Goal: Complete application form

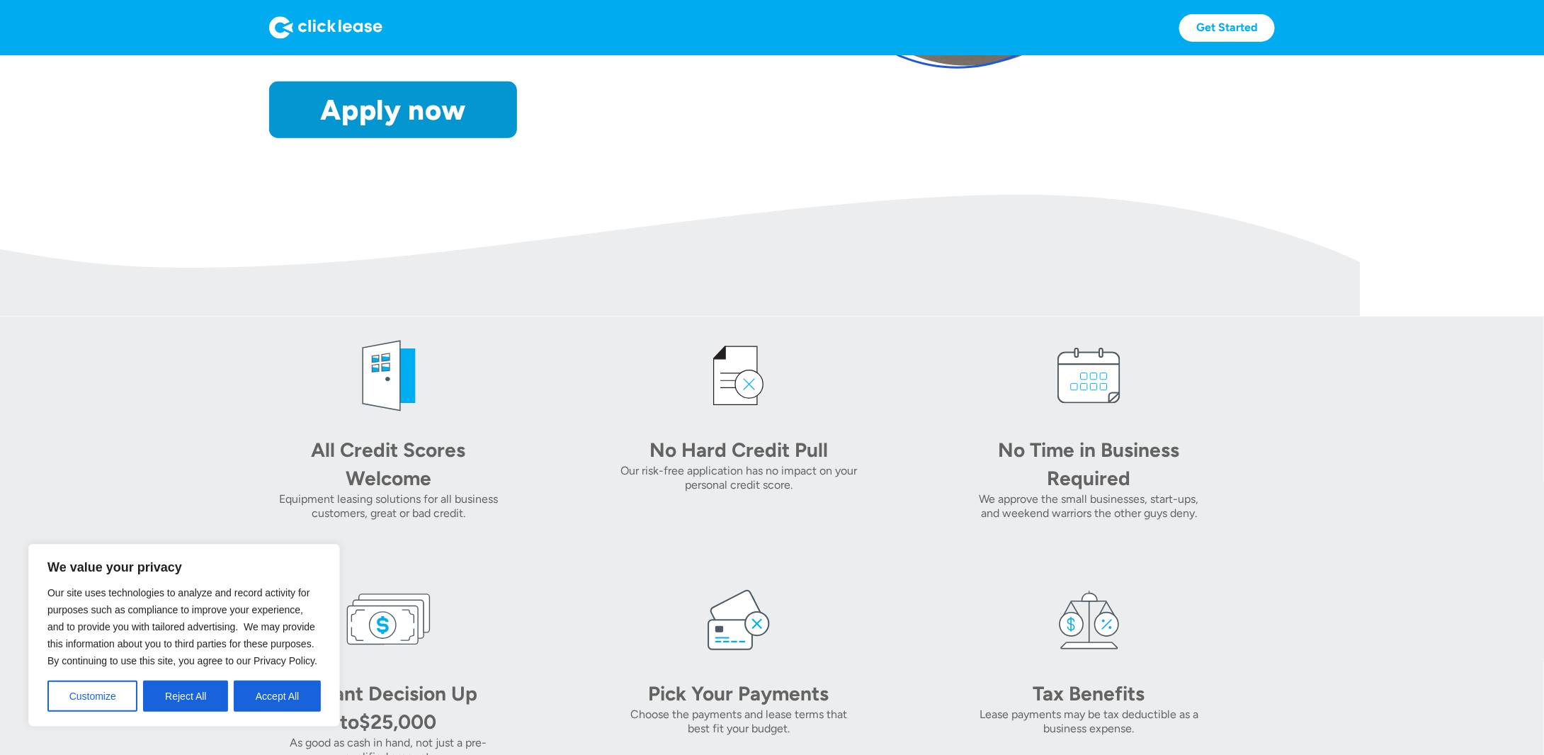
scroll to position [425, 0]
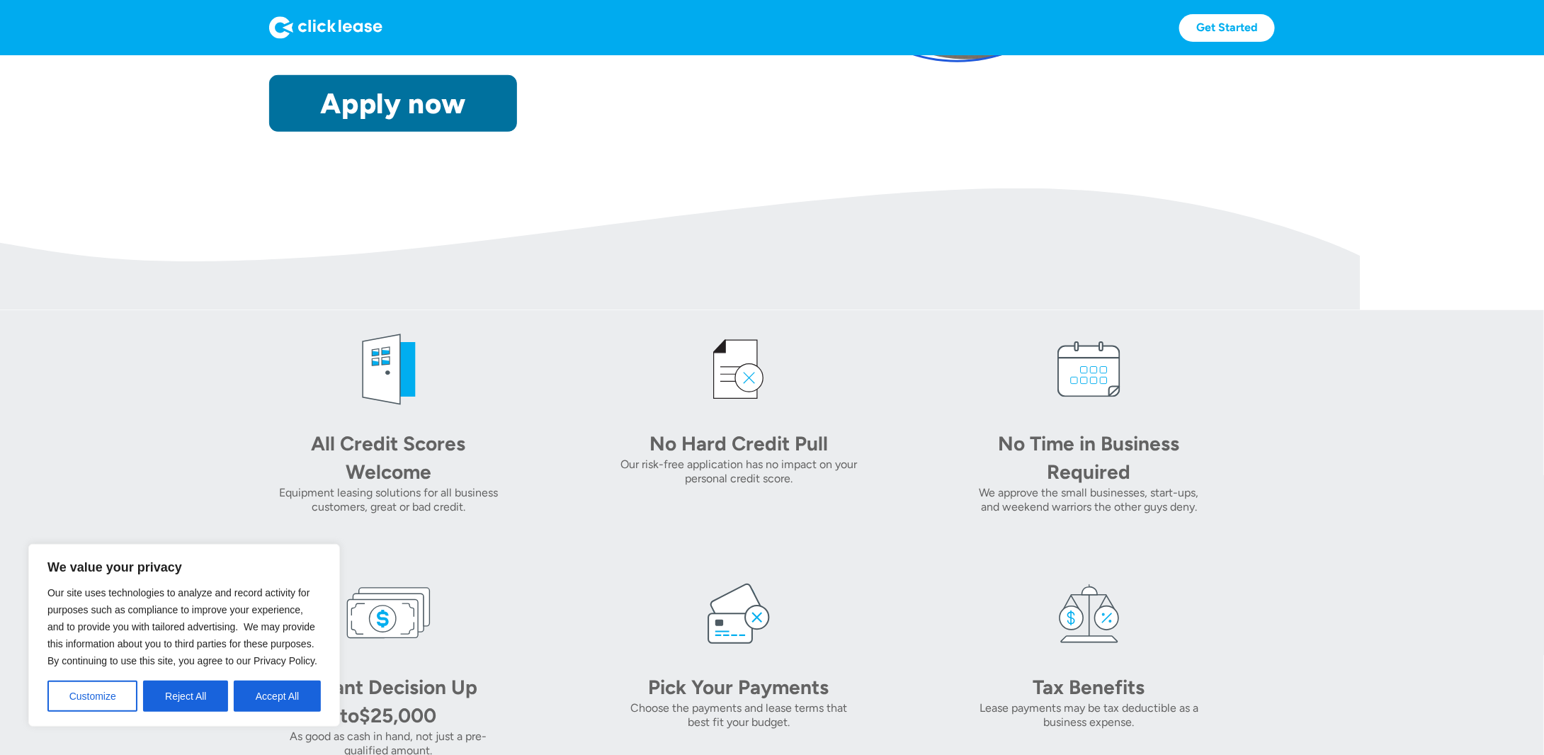
click at [421, 100] on link "Apply now" at bounding box center [393, 103] width 248 height 57
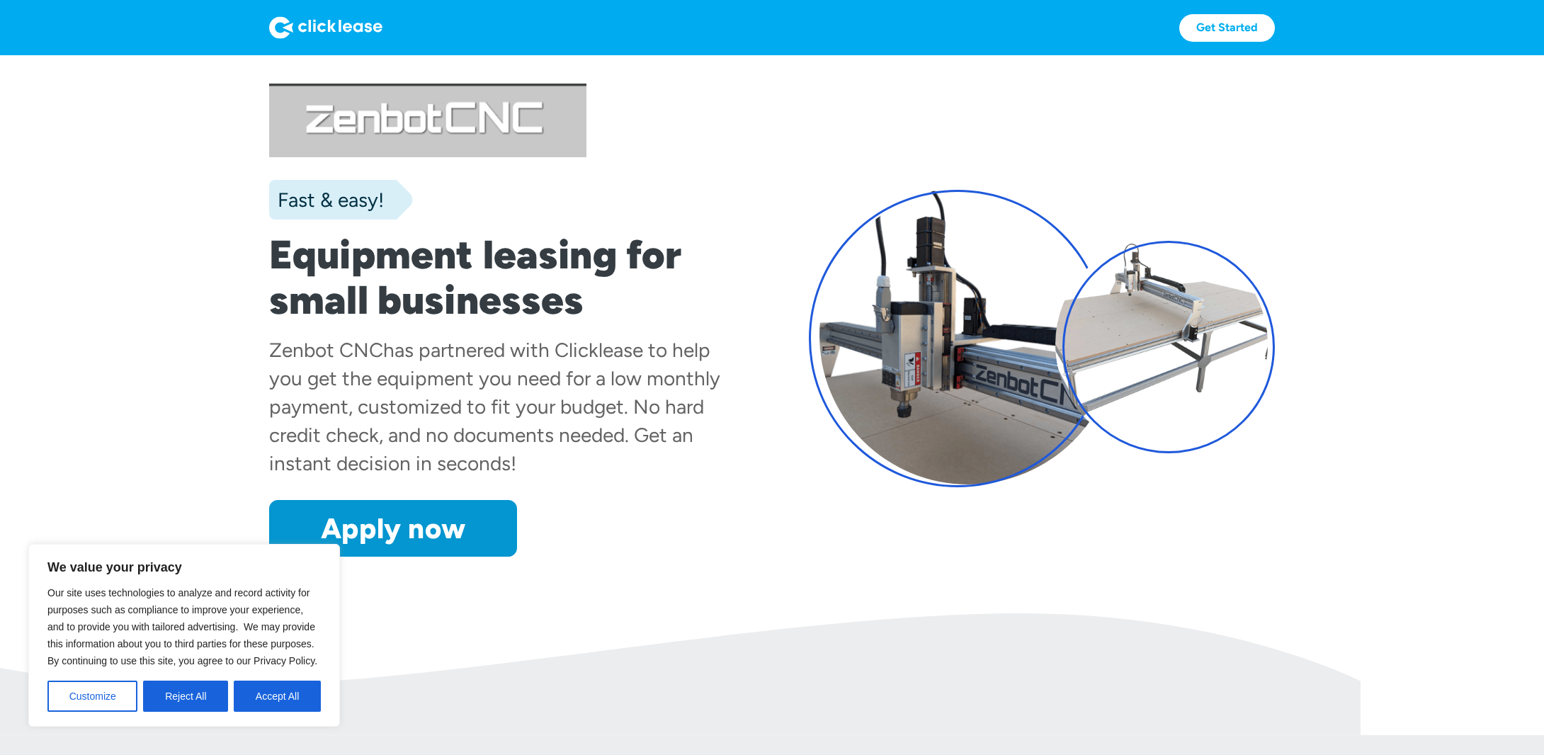
scroll to position [425, 0]
